Goal: Task Accomplishment & Management: Use online tool/utility

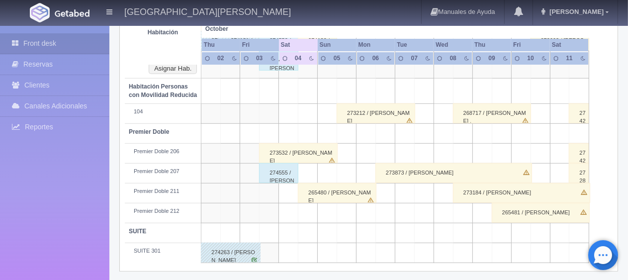
scroll to position [548, 0]
click at [293, 145] on div "273532 / Alejandra Castaneda" at bounding box center [298, 152] width 79 height 20
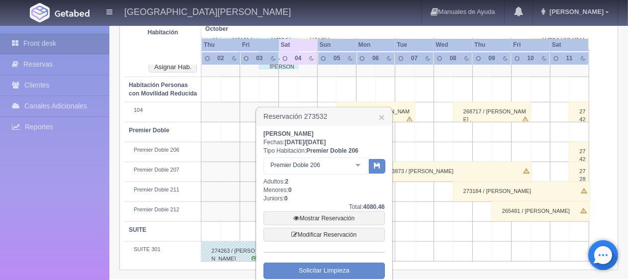
scroll to position [593, 0]
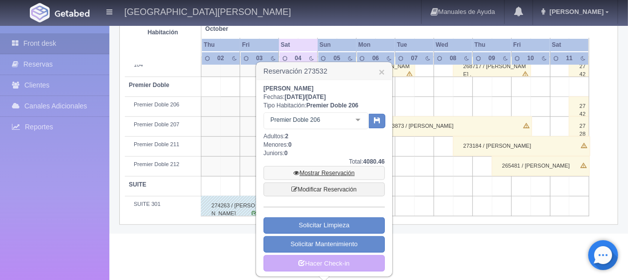
click at [322, 172] on link "Mostrar Reservación" at bounding box center [323, 173] width 121 height 14
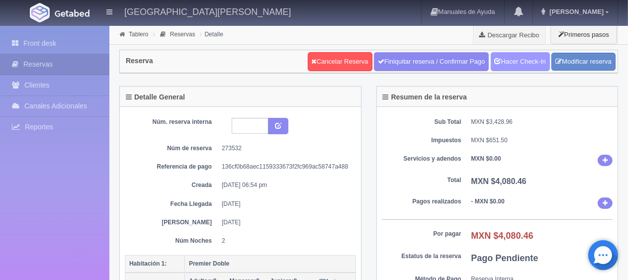
click at [515, 62] on link "Hacer Check-In" at bounding box center [519, 61] width 59 height 19
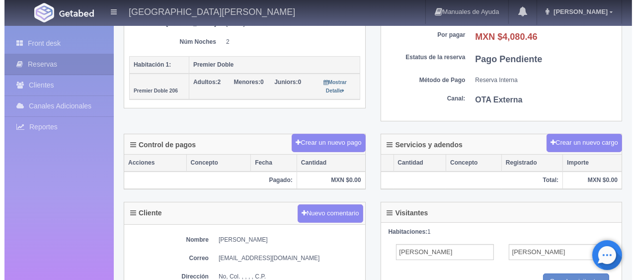
scroll to position [248, 0]
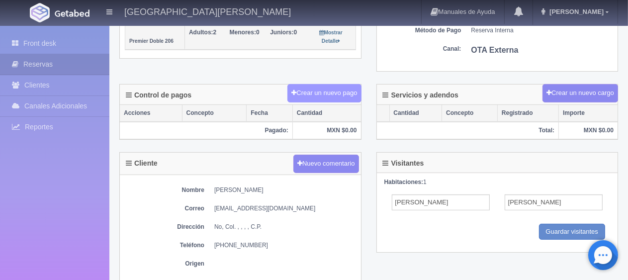
click at [338, 93] on button "Crear un nuevo pago" at bounding box center [324, 93] width 74 height 18
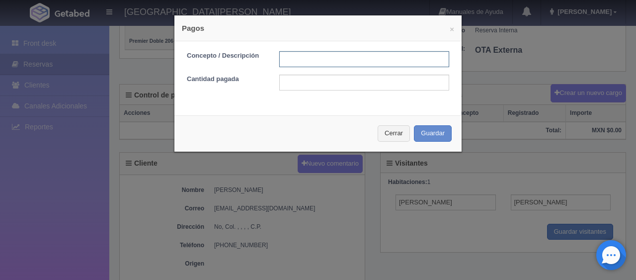
click at [344, 62] on input "text" at bounding box center [364, 59] width 170 height 16
type input "Total Tarjeta"
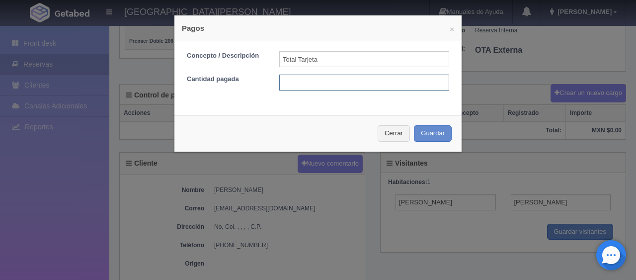
click at [360, 80] on input "text" at bounding box center [364, 83] width 170 height 16
type input "4080.46"
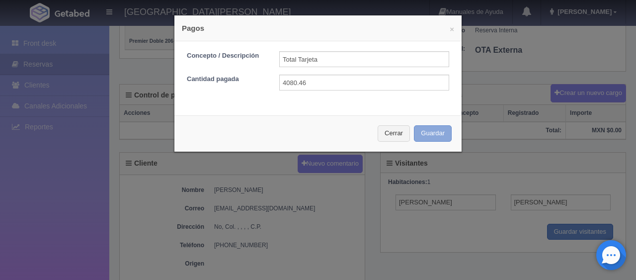
click at [427, 125] on button "Guardar" at bounding box center [433, 133] width 38 height 16
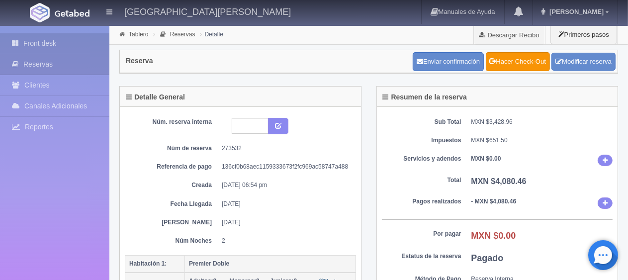
click at [78, 47] on link "Front desk" at bounding box center [54, 43] width 109 height 20
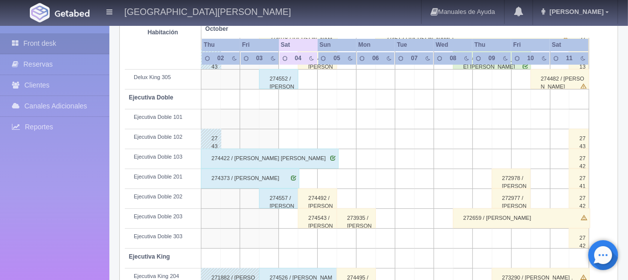
scroll to position [200, 0]
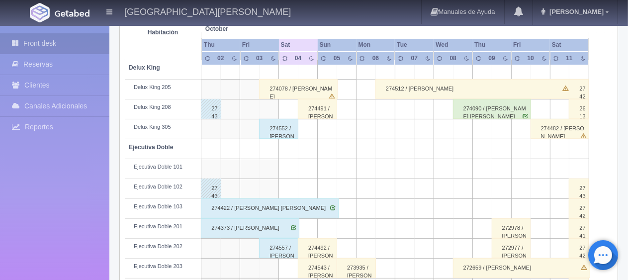
click at [284, 129] on div "274552 / [PERSON_NAME]" at bounding box center [278, 129] width 39 height 20
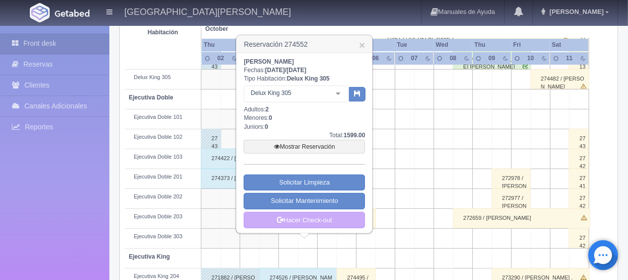
scroll to position [300, 0]
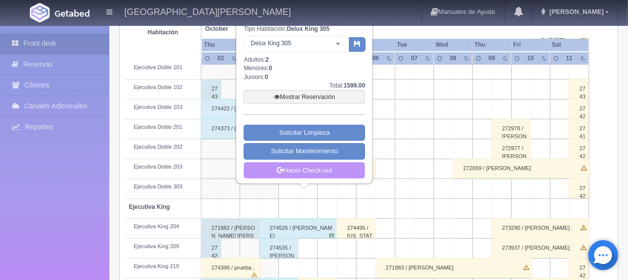
click at [305, 167] on link "Hacer Check-out" at bounding box center [303, 170] width 121 height 17
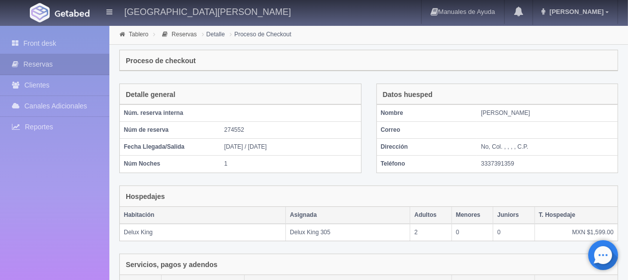
scroll to position [167, 0]
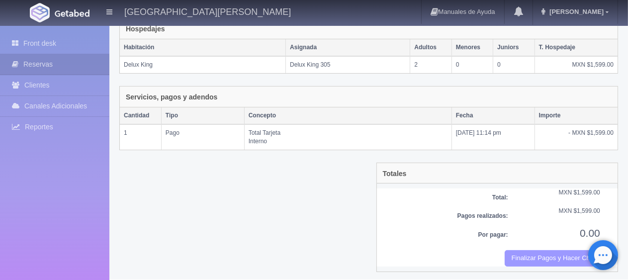
click at [543, 252] on button "Finalizar Pagos y Hacer Checkout" at bounding box center [551, 258] width 95 height 16
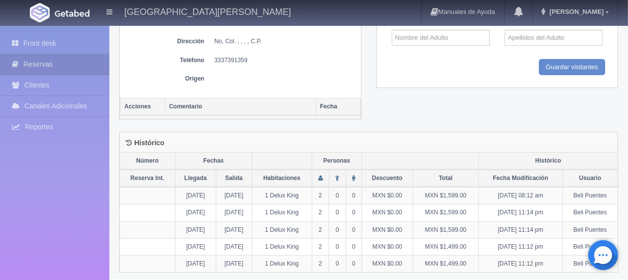
scroll to position [161, 0]
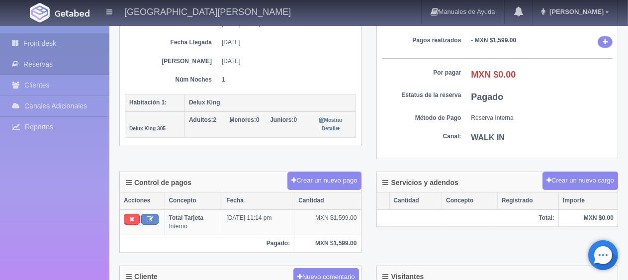
click at [29, 43] on link "Front desk" at bounding box center [54, 43] width 109 height 20
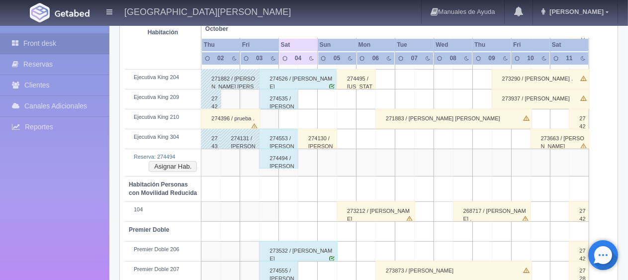
scroll to position [399, 0]
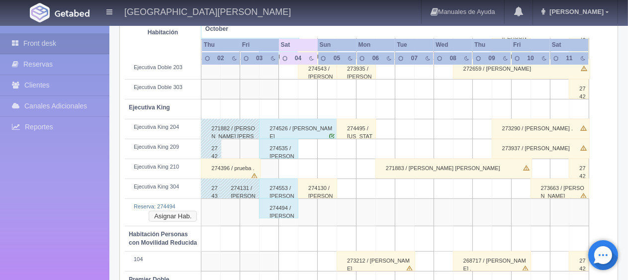
click at [183, 217] on button "Asignar Hab." at bounding box center [173, 216] width 48 height 11
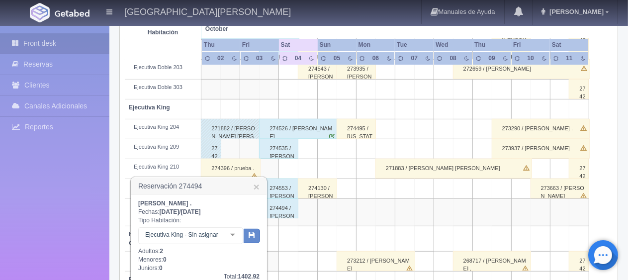
scroll to position [498, 0]
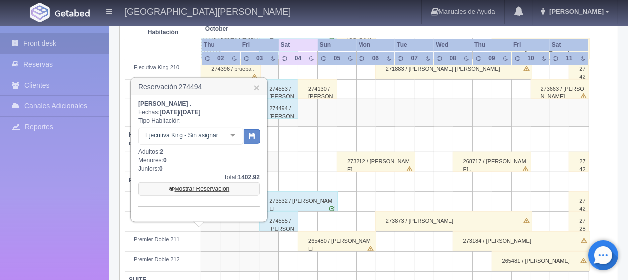
click at [219, 190] on link "Mostrar Reservación" at bounding box center [198, 189] width 121 height 14
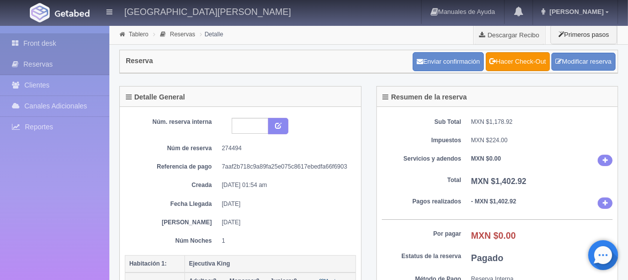
click at [29, 43] on link "Front desk" at bounding box center [54, 43] width 109 height 20
